Goal: Task Accomplishment & Management: Use online tool/utility

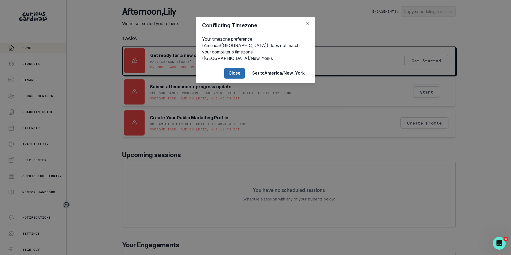
click at [231, 68] on button "Close" at bounding box center [234, 73] width 21 height 11
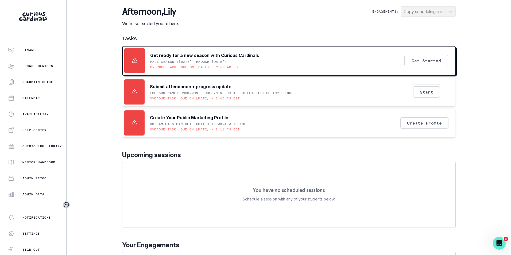
scroll to position [53, 0]
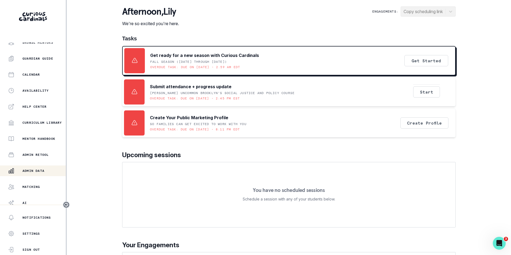
click at [41, 169] on p "Admin Data" at bounding box center [33, 171] width 22 height 4
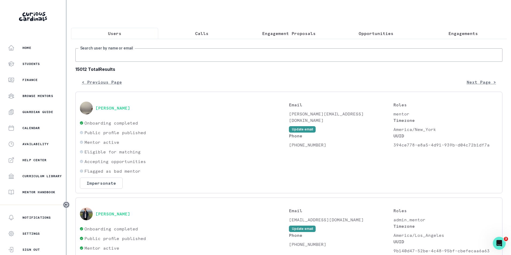
click at [118, 62] on input "Search user by name or email" at bounding box center [288, 54] width 427 height 13
click at [120, 56] on input "Search user by name or email" at bounding box center [288, 54] width 427 height 13
paste input "[EMAIL_ADDRESS][DOMAIN_NAME]"
type input "[EMAIL_ADDRESS][DOMAIN_NAME]"
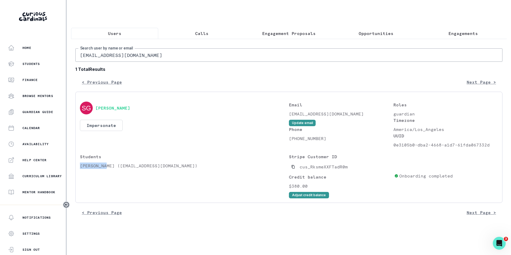
drag, startPoint x: 80, startPoint y: 171, endPoint x: 105, endPoint y: 169, distance: 25.2
click at [105, 169] on p "[PERSON_NAME] ([EMAIL_ADDRESS][DOMAIN_NAME])" at bounding box center [184, 165] width 209 height 6
copy p "[PERSON_NAME]"
click at [468, 33] on p "Engagements" at bounding box center [462, 33] width 29 height 6
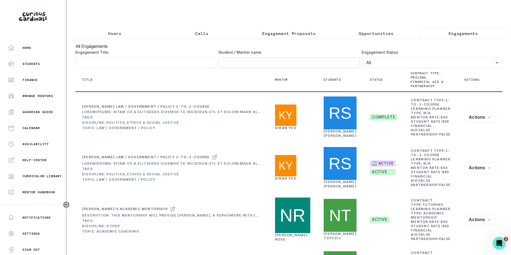
click at [270, 67] on input "Engagement Title" at bounding box center [288, 62] width 141 height 11
paste input "[PERSON_NAME]"
type input "[PERSON_NAME]"
click button "submit" at bounding box center [0, 0] width 0 height 0
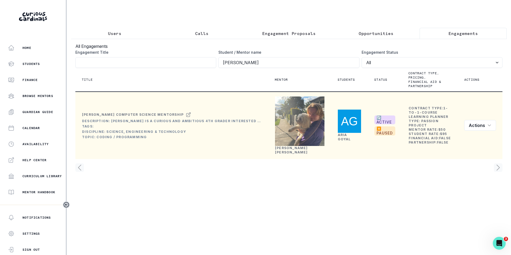
click at [287, 154] on link "[PERSON_NAME]" at bounding box center [291, 150] width 33 height 8
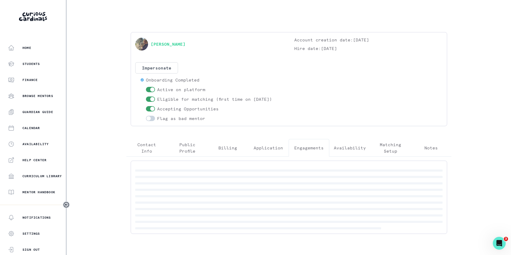
click at [312, 150] on p "Engagements" at bounding box center [308, 147] width 29 height 6
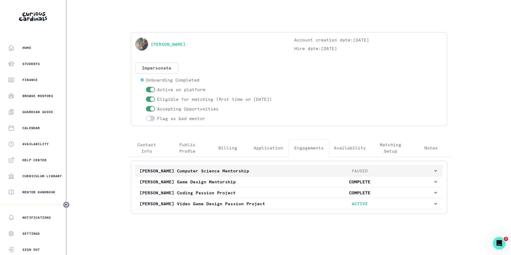
click at [304, 168] on p "PAUSED" at bounding box center [359, 170] width 147 height 6
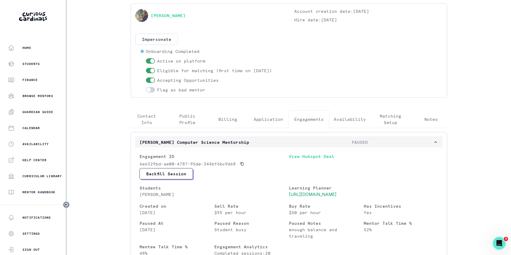
scroll to position [80, 0]
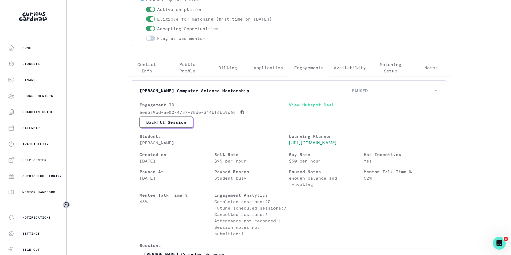
click at [111, 133] on div "Home Students Finance Browse Mentors Guardian Guide Calendar Availability Help …" at bounding box center [255, 127] width 511 height 255
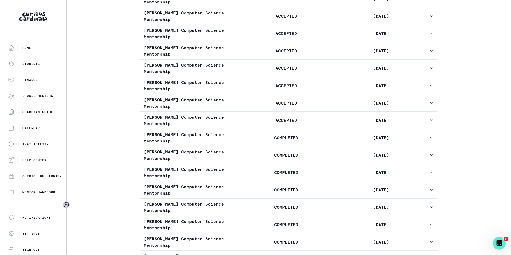
scroll to position [347, 0]
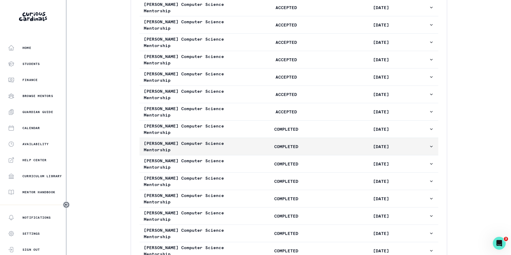
click at [430, 147] on icon "button" at bounding box center [431, 147] width 3 height 2
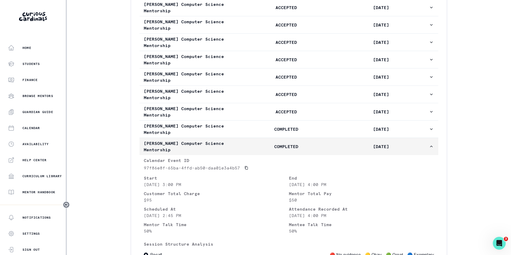
click at [428, 149] on icon "button" at bounding box center [430, 146] width 5 height 5
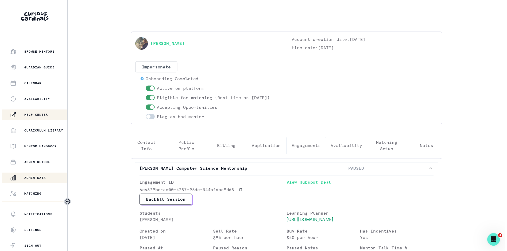
scroll to position [73, 0]
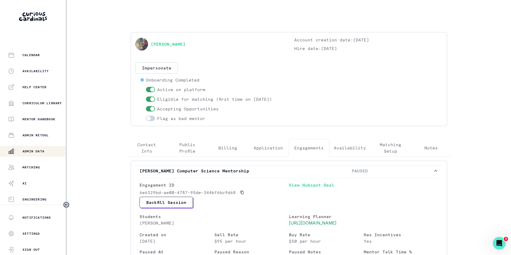
click at [36, 150] on p "Admin Data" at bounding box center [33, 151] width 22 height 4
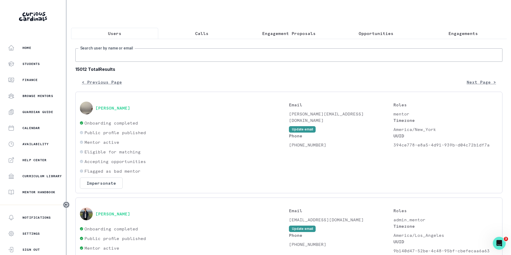
click at [130, 61] on input "Search user by name or email" at bounding box center [288, 54] width 427 height 13
paste input "[EMAIL_ADDRESS][DOMAIN_NAME]"
type input "[EMAIL_ADDRESS][DOMAIN_NAME]"
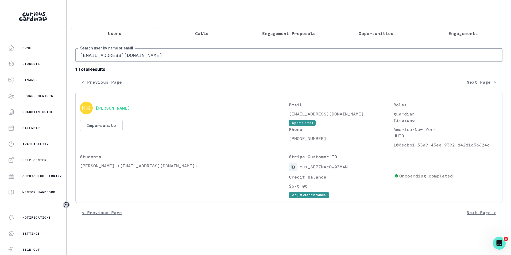
click at [293, 169] on icon "Copied to clipboard" at bounding box center [293, 167] width 4 height 4
click at [103, 131] on button "Impersonate" at bounding box center [101, 125] width 43 height 11
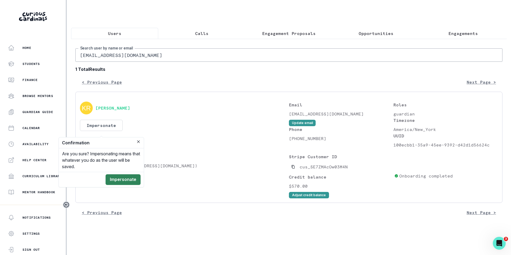
click at [123, 178] on button "Impersonate" at bounding box center [122, 179] width 35 height 11
